Goal: Task Accomplishment & Management: Complete application form

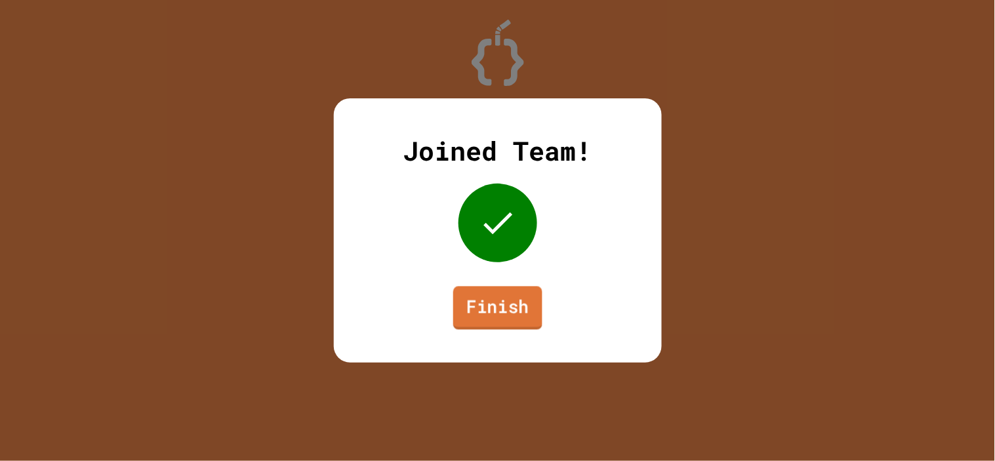
click at [490, 289] on link "Finish" at bounding box center [497, 308] width 89 height 43
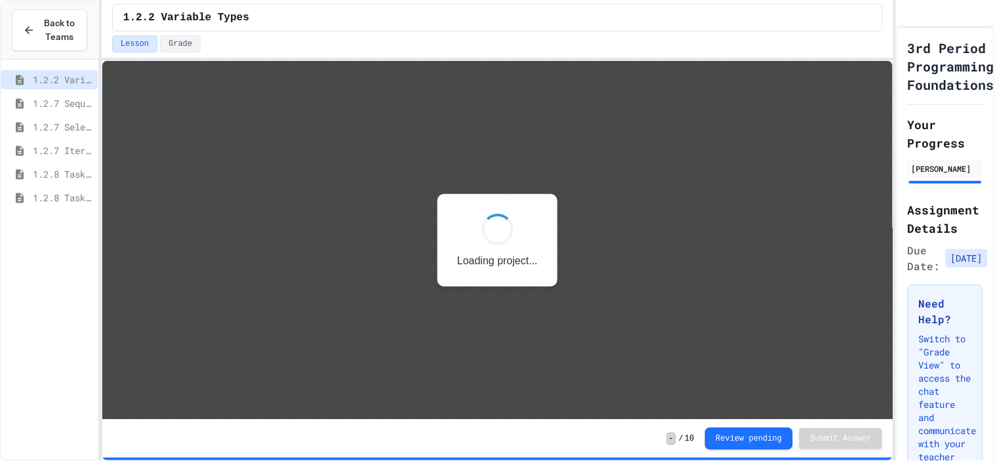
scroll to position [1, 0]
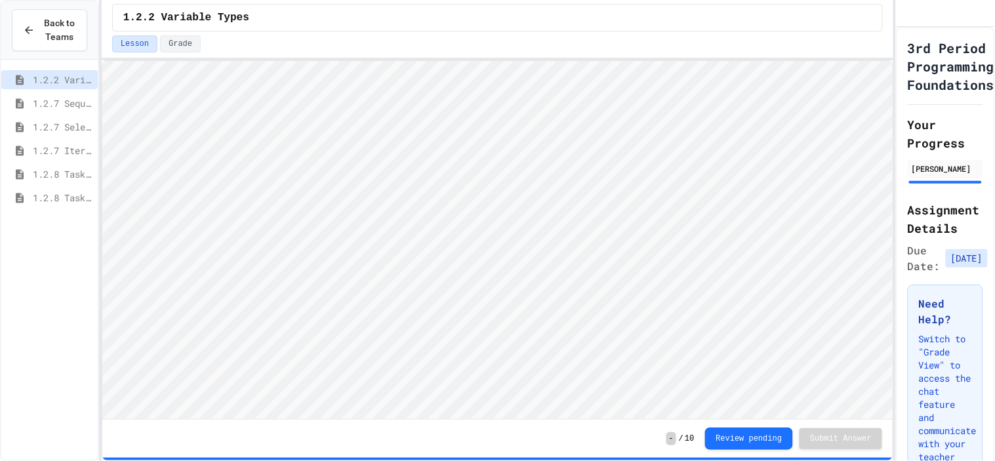
click at [62, 156] on span "1.2.7 Iteration" at bounding box center [63, 151] width 60 height 14
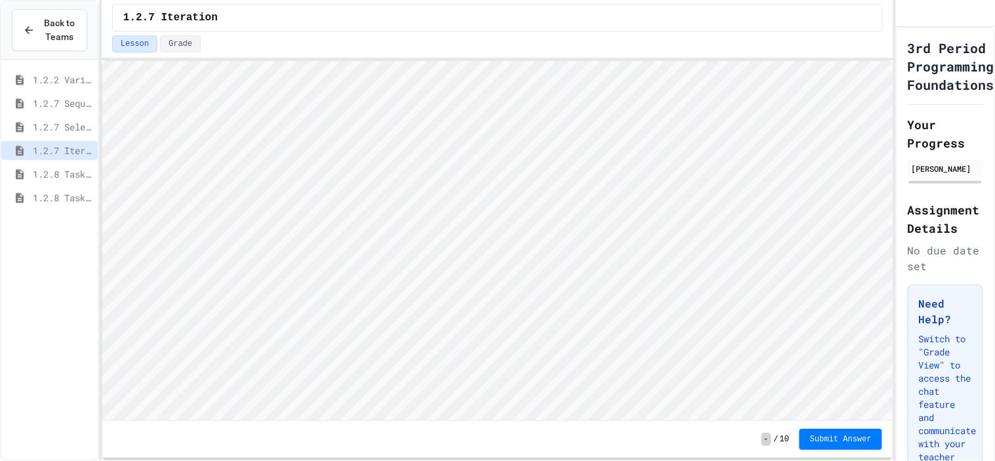
click at [56, 178] on span "1.2.8 Task 1" at bounding box center [63, 174] width 60 height 14
click at [71, 201] on span "1.2.8 Task 2" at bounding box center [63, 198] width 60 height 14
type textarea "*****"
type textarea "**********"
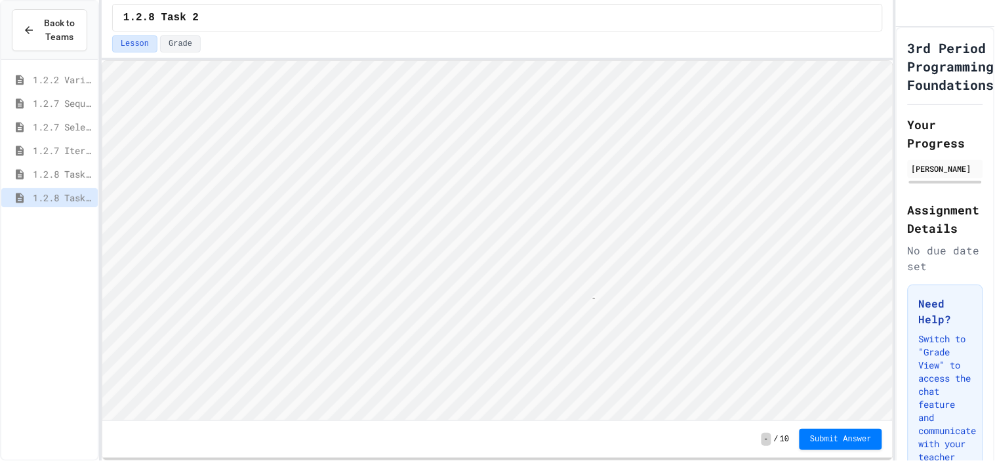
scroll to position [1, 51]
type textarea "**********"
click at [825, 444] on span "Submit Answer" at bounding box center [841, 438] width 62 height 10
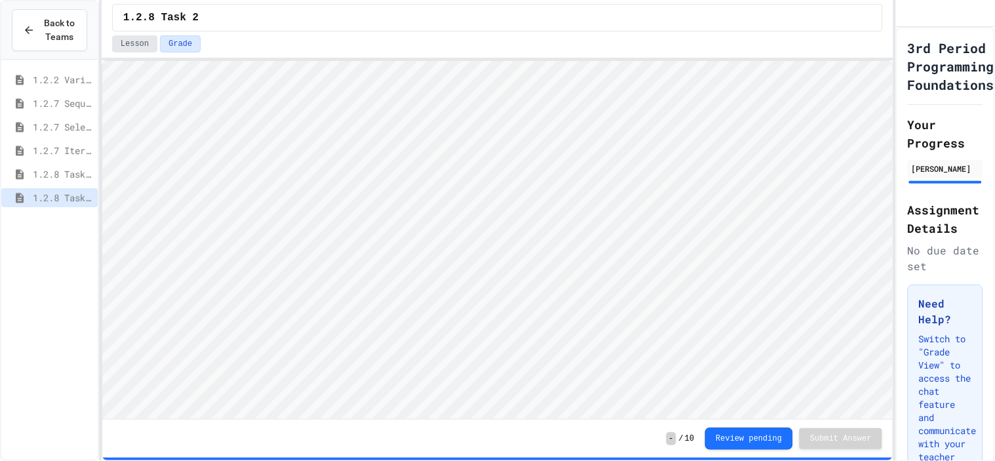
click at [130, 40] on button "Lesson" at bounding box center [134, 43] width 45 height 17
click at [186, 43] on button "Grade" at bounding box center [180, 43] width 41 height 17
click at [142, 46] on button "Lesson" at bounding box center [134, 43] width 45 height 17
click at [173, 44] on button "Grade" at bounding box center [180, 43] width 41 height 17
click at [136, 43] on button "Lesson" at bounding box center [134, 43] width 45 height 17
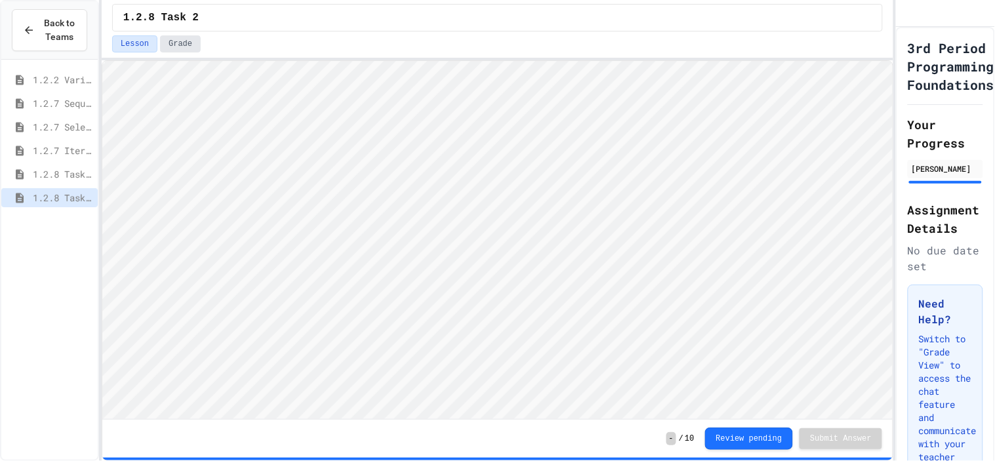
click at [168, 44] on button "Grade" at bounding box center [180, 43] width 41 height 17
click at [140, 41] on button "Lesson" at bounding box center [134, 43] width 45 height 17
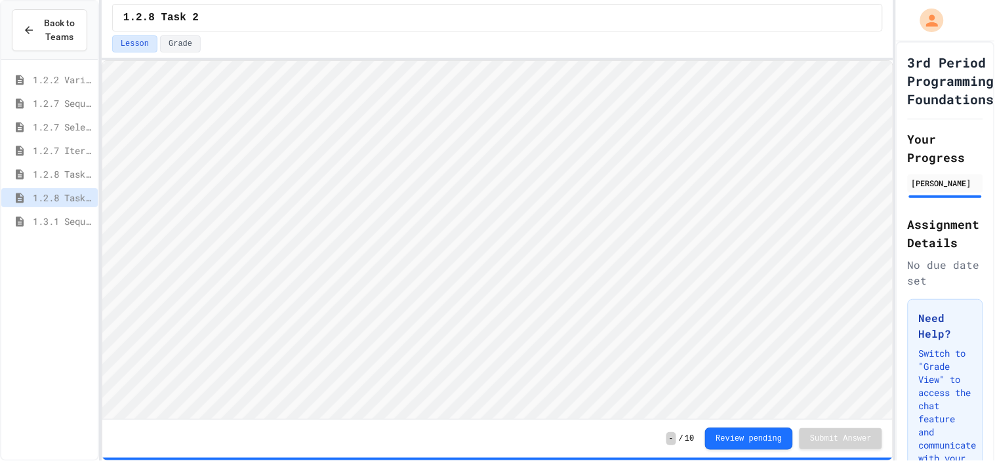
scroll to position [1, 0]
click at [43, 177] on span "1.2.8 Task 1" at bounding box center [63, 174] width 60 height 14
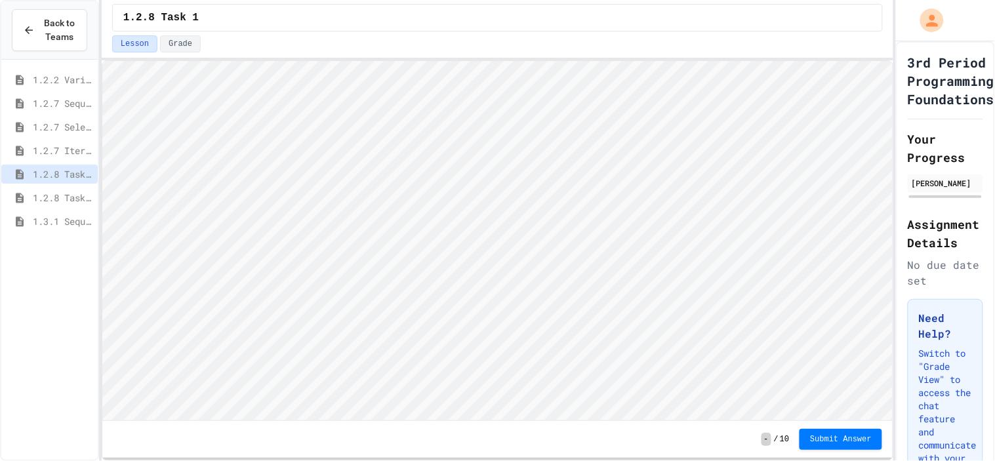
click at [42, 228] on div "1.3.1 Sequencing Patterns/Trends" at bounding box center [49, 221] width 96 height 19
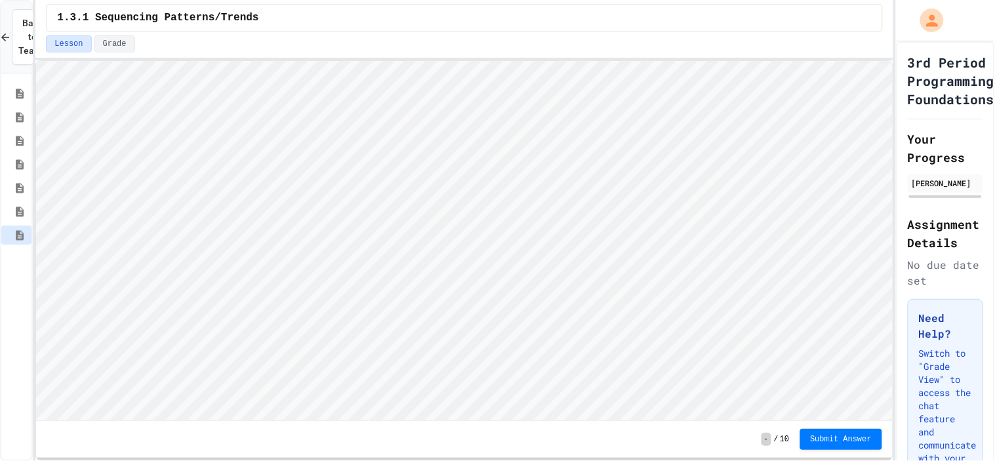
click at [31, 272] on div "Back to Teams 1.2.2 Variable Types 1.2.7 Sequencing 1.2.7 Selection 1.2.7 Itera…" at bounding box center [497, 230] width 995 height 461
type textarea "****"
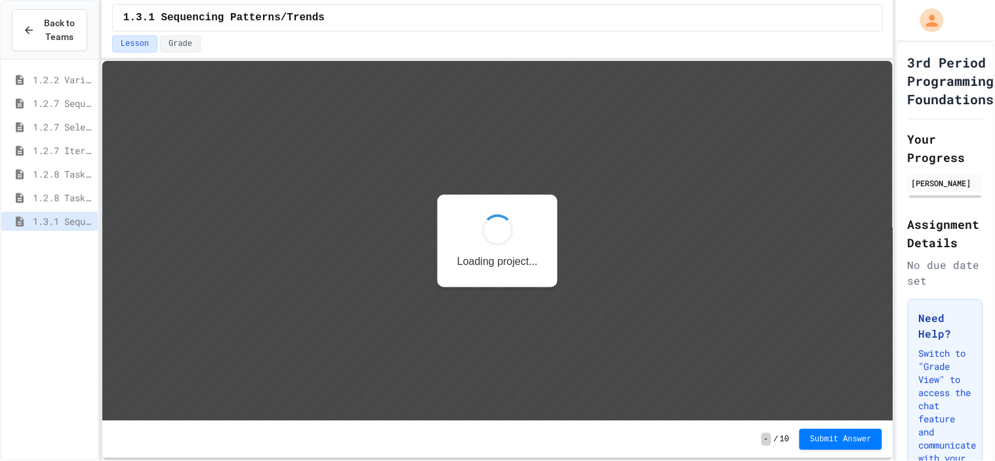
scroll to position [1, 0]
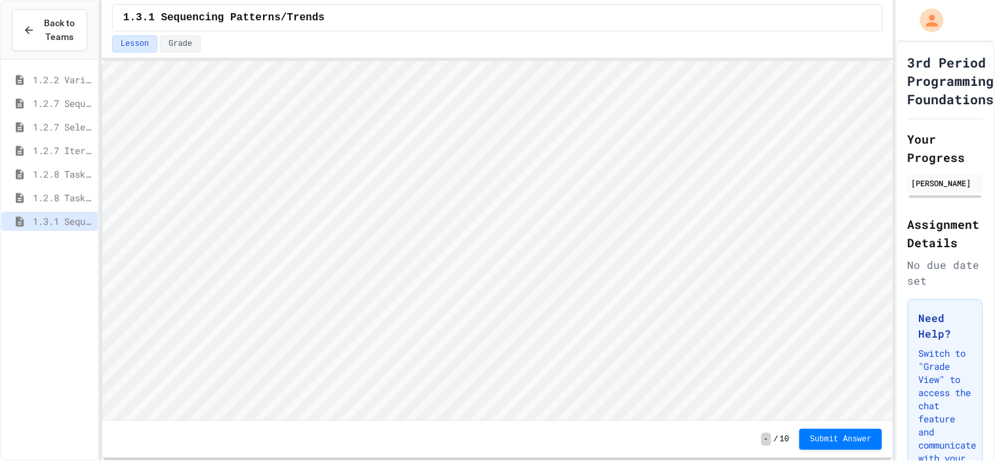
click at [517, 60] on html "Loading project... ! Error Loading Project There was an error loading the proje…" at bounding box center [497, 60] width 791 height 0
type textarea "**"
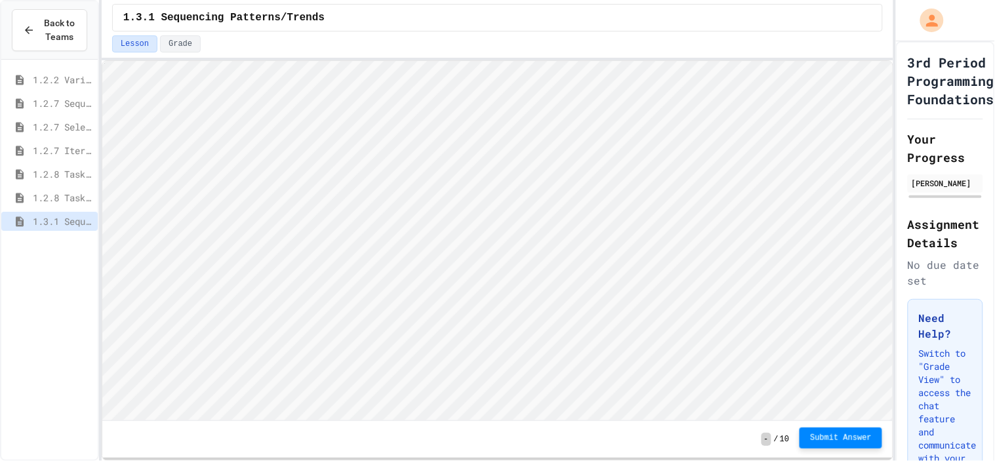
click at [846, 438] on span "Submit Answer" at bounding box center [841, 438] width 62 height 10
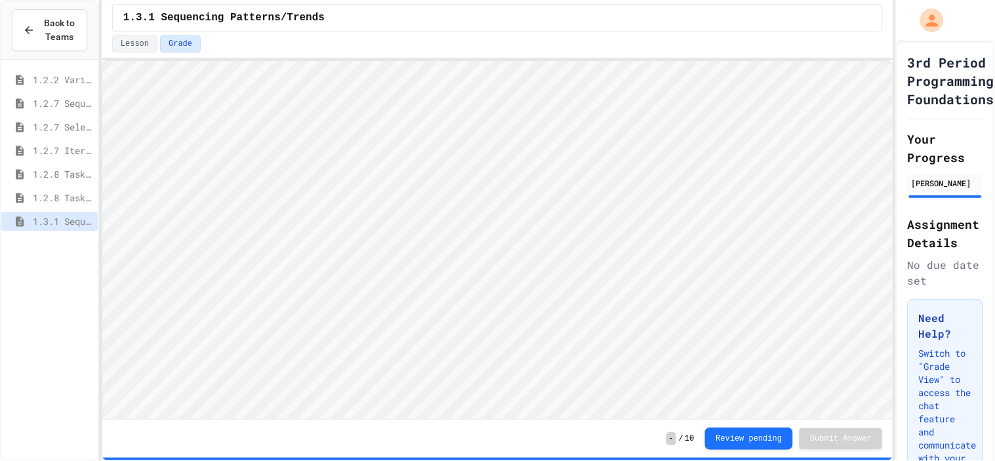
click at [49, 198] on span "1.2.8 Task 2" at bounding box center [63, 198] width 60 height 14
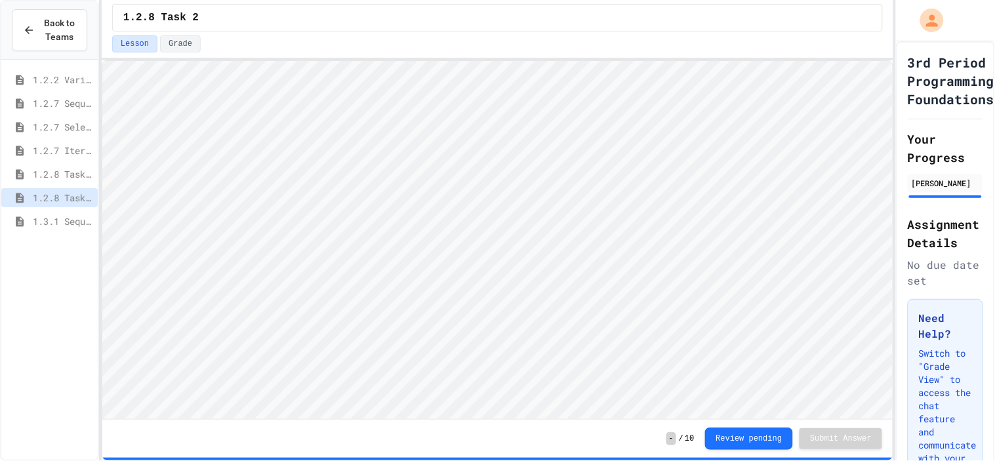
click at [52, 219] on span "1.3.1 Sequencing Patterns/Trends" at bounding box center [63, 222] width 60 height 14
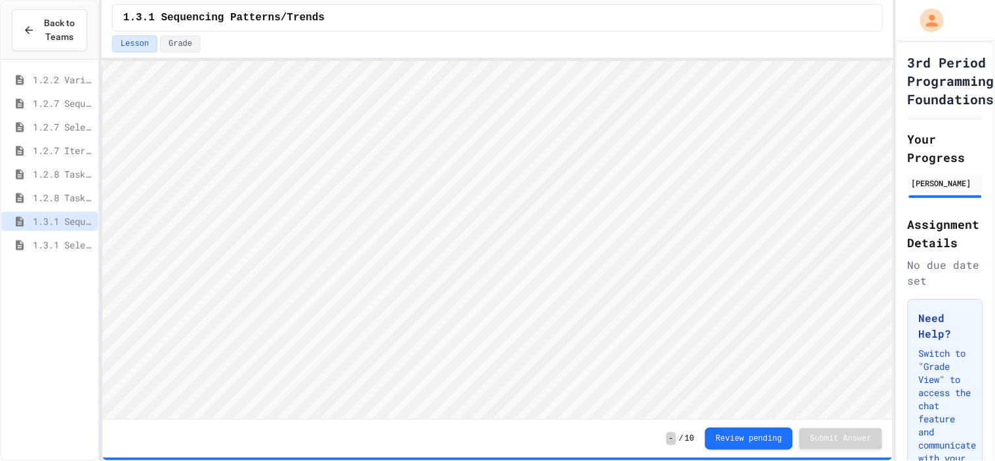
click at [48, 239] on span "1.3.1 Selection Patterns/Trends" at bounding box center [63, 245] width 60 height 14
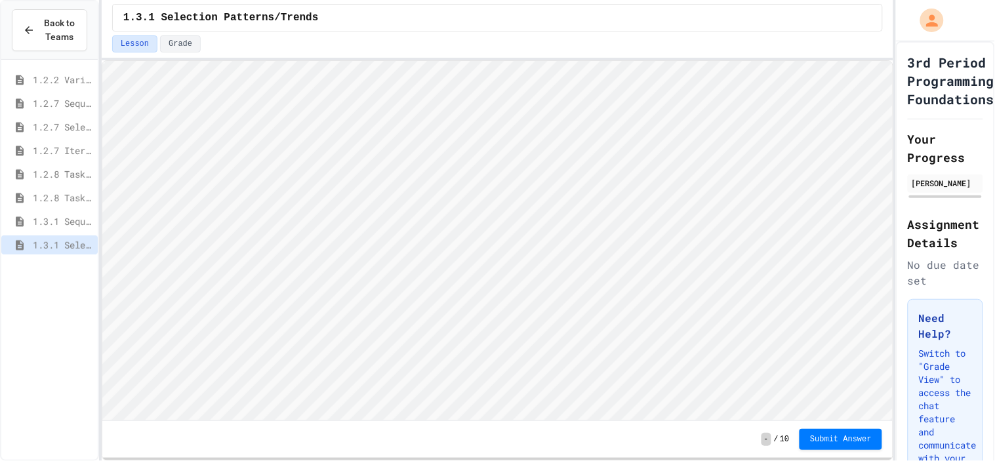
scroll to position [1, 0]
click at [39, 268] on span "1.3.1 Iteration Patterns/Trends" at bounding box center [63, 269] width 60 height 14
click at [387, 60] on html "Loading project... ! Error Loading Project There was an error loading the proje…" at bounding box center [497, 60] width 791 height 0
click at [819, 444] on button "Submit Answer" at bounding box center [841, 438] width 83 height 21
